Goal: Task Accomplishment & Management: Use online tool/utility

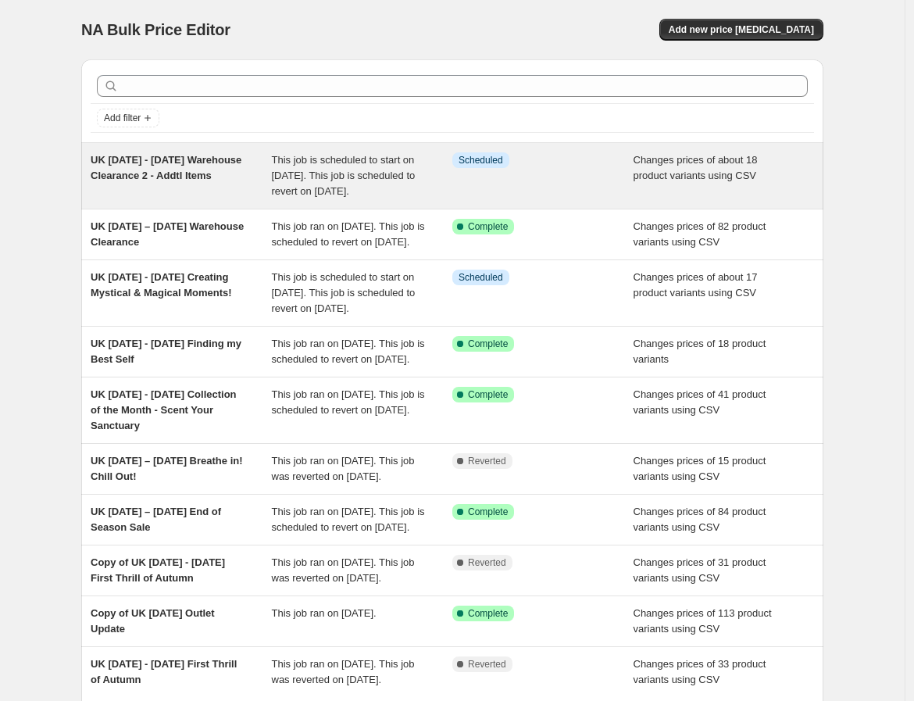
click at [142, 161] on span "UK 16 September - 30 September Warehouse Clearance 2 - Addtl Items" at bounding box center [166, 167] width 151 height 27
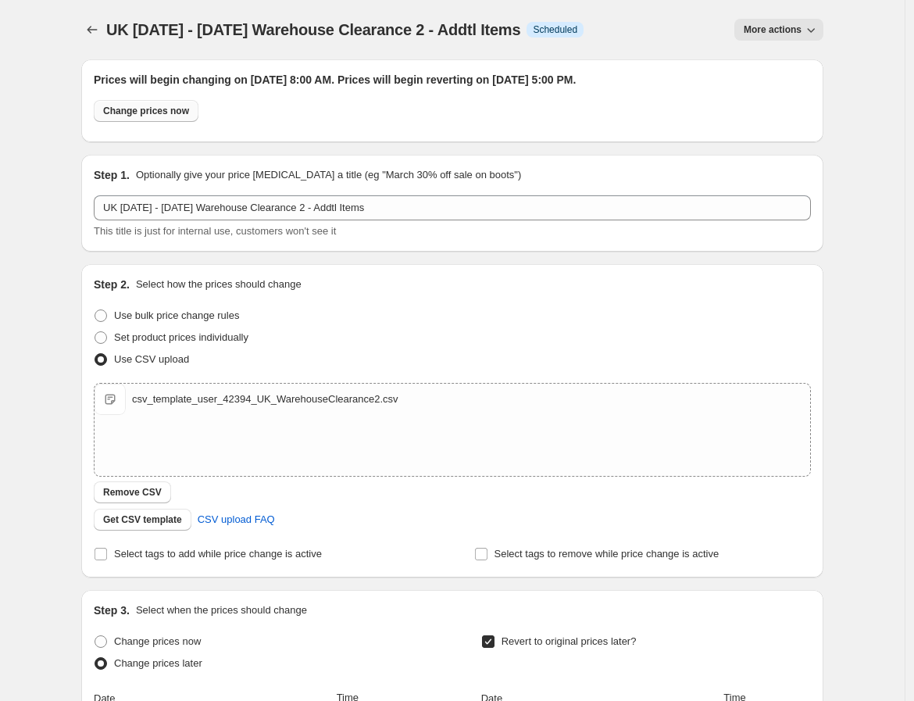
click at [127, 112] on span "Change prices now" at bounding box center [146, 111] width 86 height 12
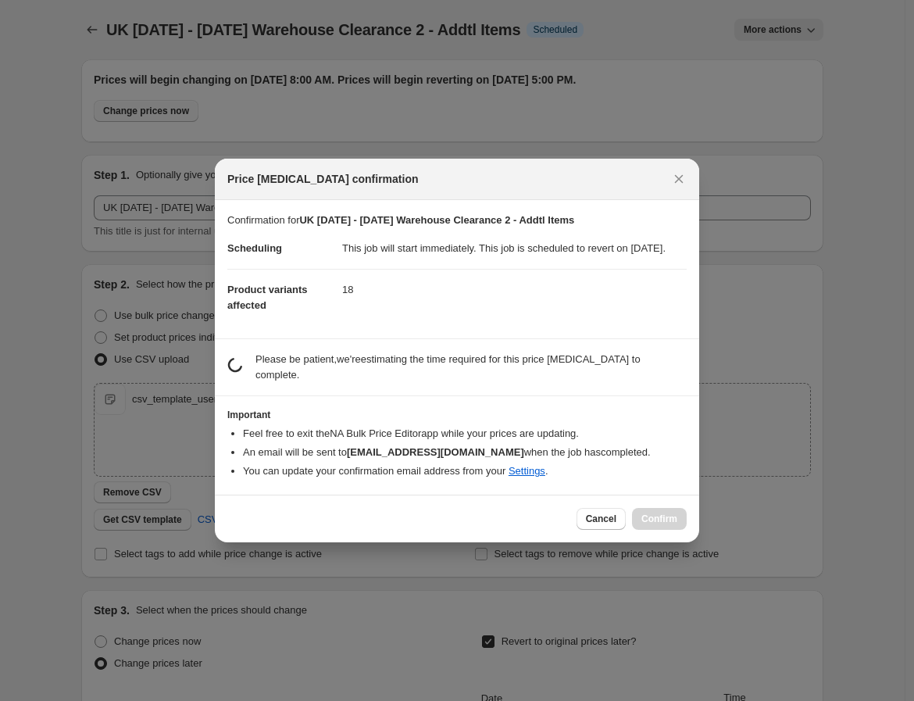
radio input "true"
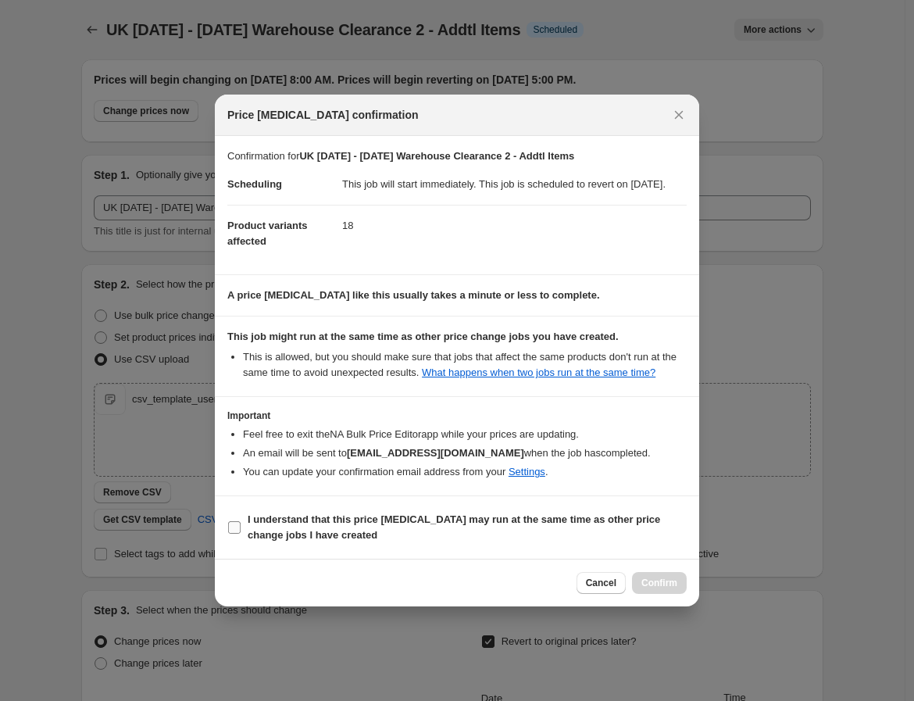
click at [547, 538] on span "I understand that this price change job may run at the same time as other price…" at bounding box center [467, 527] width 439 height 31
click at [241, 533] on input "I understand that this price change job may run at the same time as other price…" at bounding box center [234, 527] width 12 height 12
checkbox input "true"
click at [666, 586] on span "Confirm" at bounding box center [659, 582] width 36 height 12
